Goal: Find specific page/section: Find specific page/section

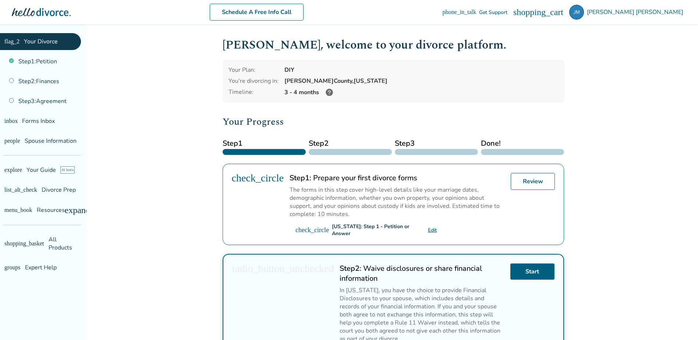
scroll to position [147, 0]
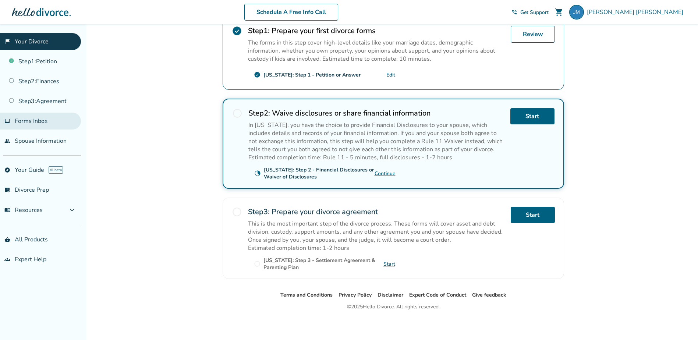
click at [49, 124] on link "inbox Forms Inbox" at bounding box center [40, 121] width 81 height 17
